Goal: Check status

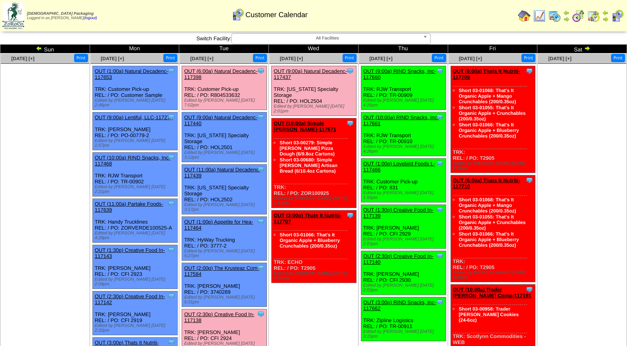
scroll to position [102, 0]
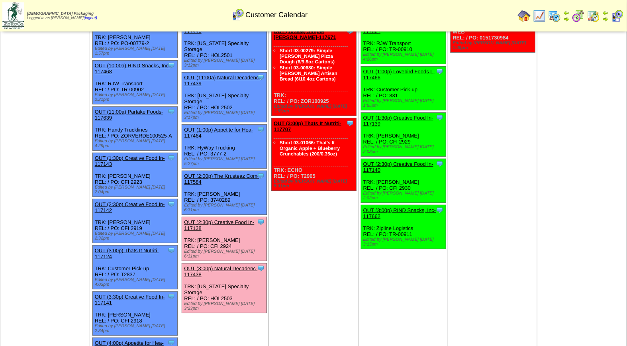
scroll to position [94, 0]
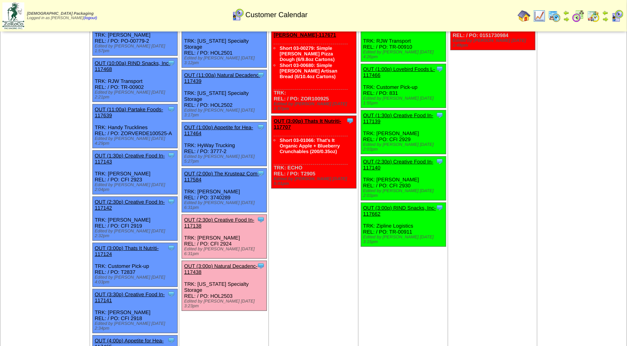
click at [221, 263] on link "OUT (3:00p) Natural Decadenc-117438" at bounding box center [220, 269] width 73 height 12
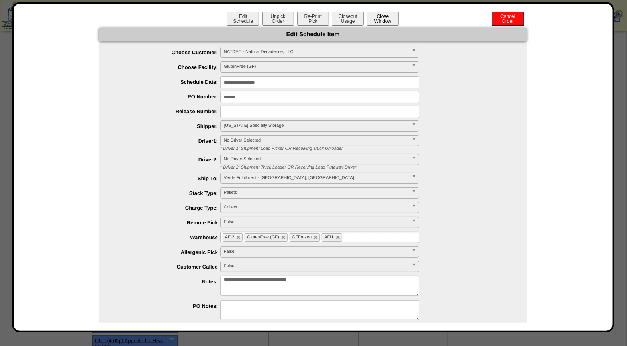
click at [383, 18] on button "Close Window" at bounding box center [383, 19] width 32 height 14
